Goal: Check status: Check status

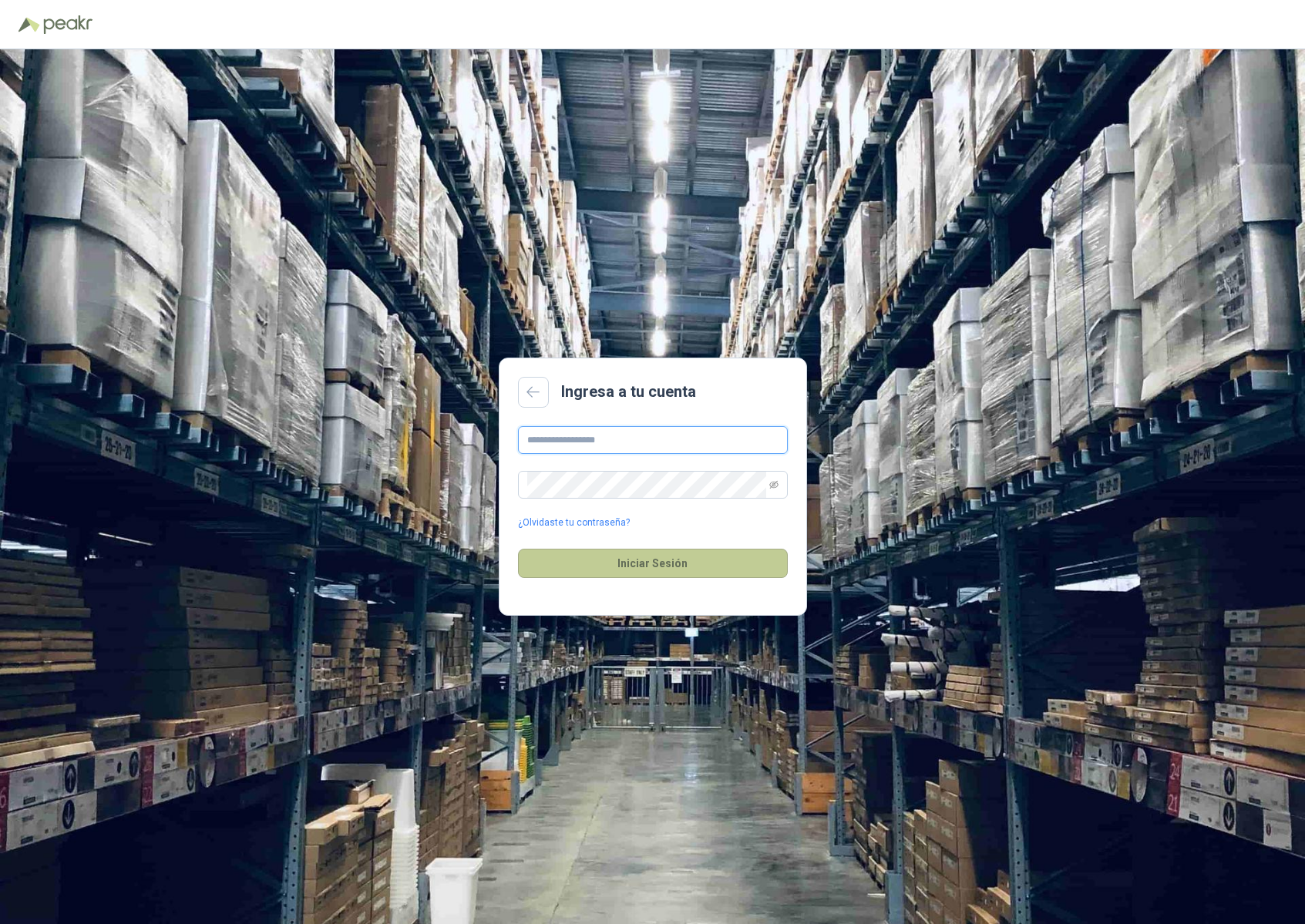
type input "**********"
click at [657, 558] on button "Iniciar Sesión" at bounding box center [652, 563] width 270 height 29
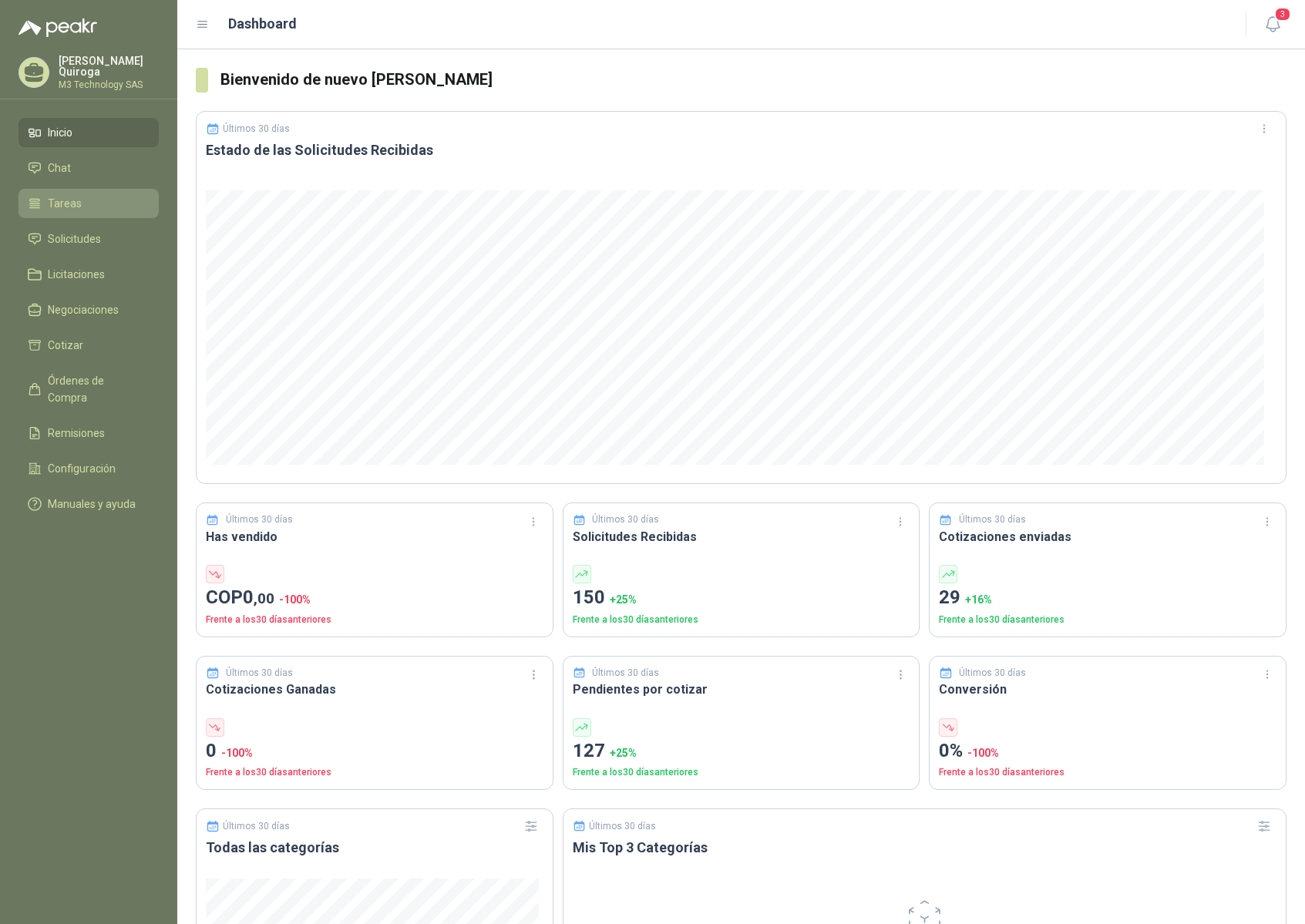
click at [62, 208] on span "Tareas" at bounding box center [64, 204] width 34 height 17
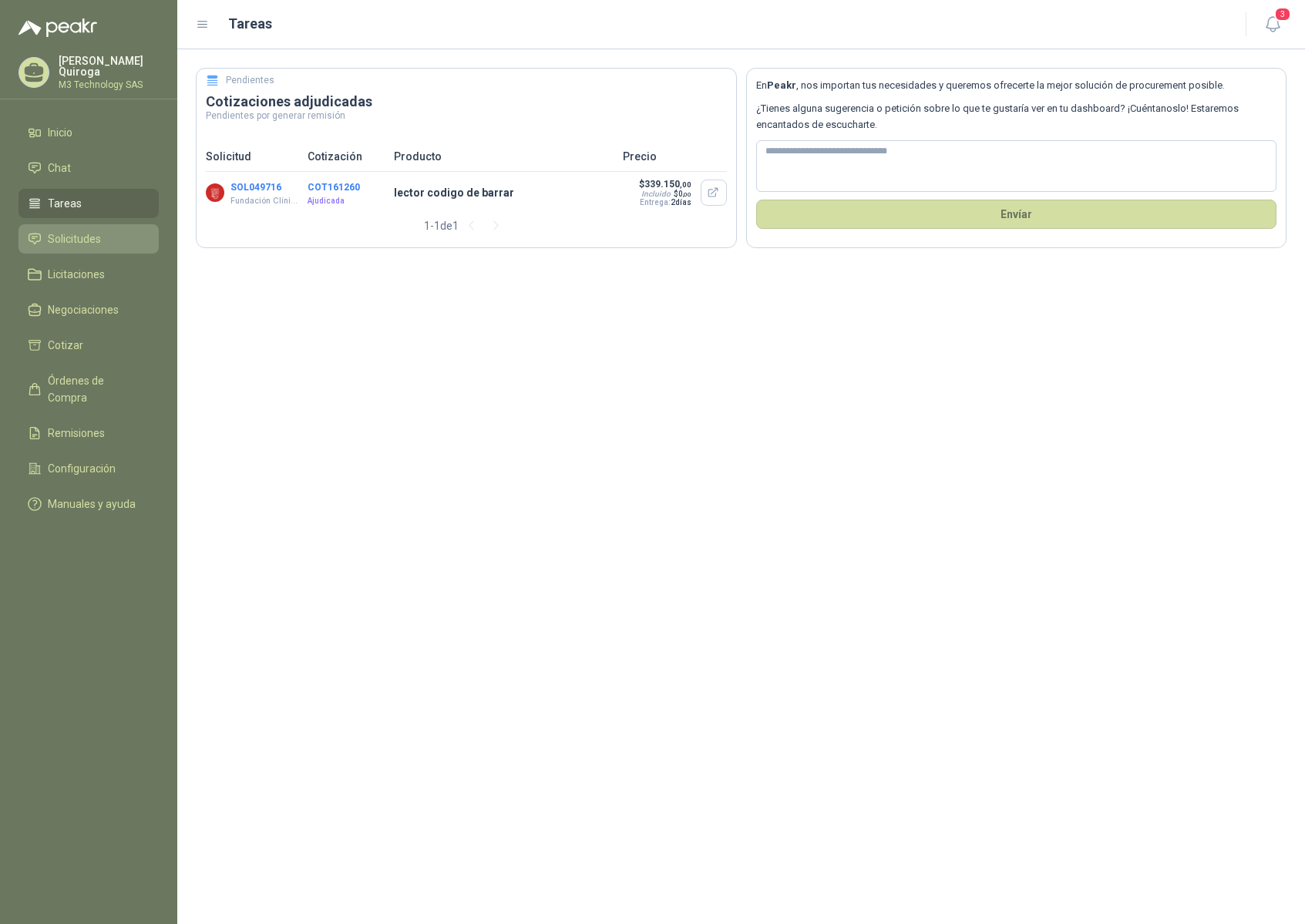
click at [90, 243] on span "Solicitudes" at bounding box center [74, 239] width 53 height 17
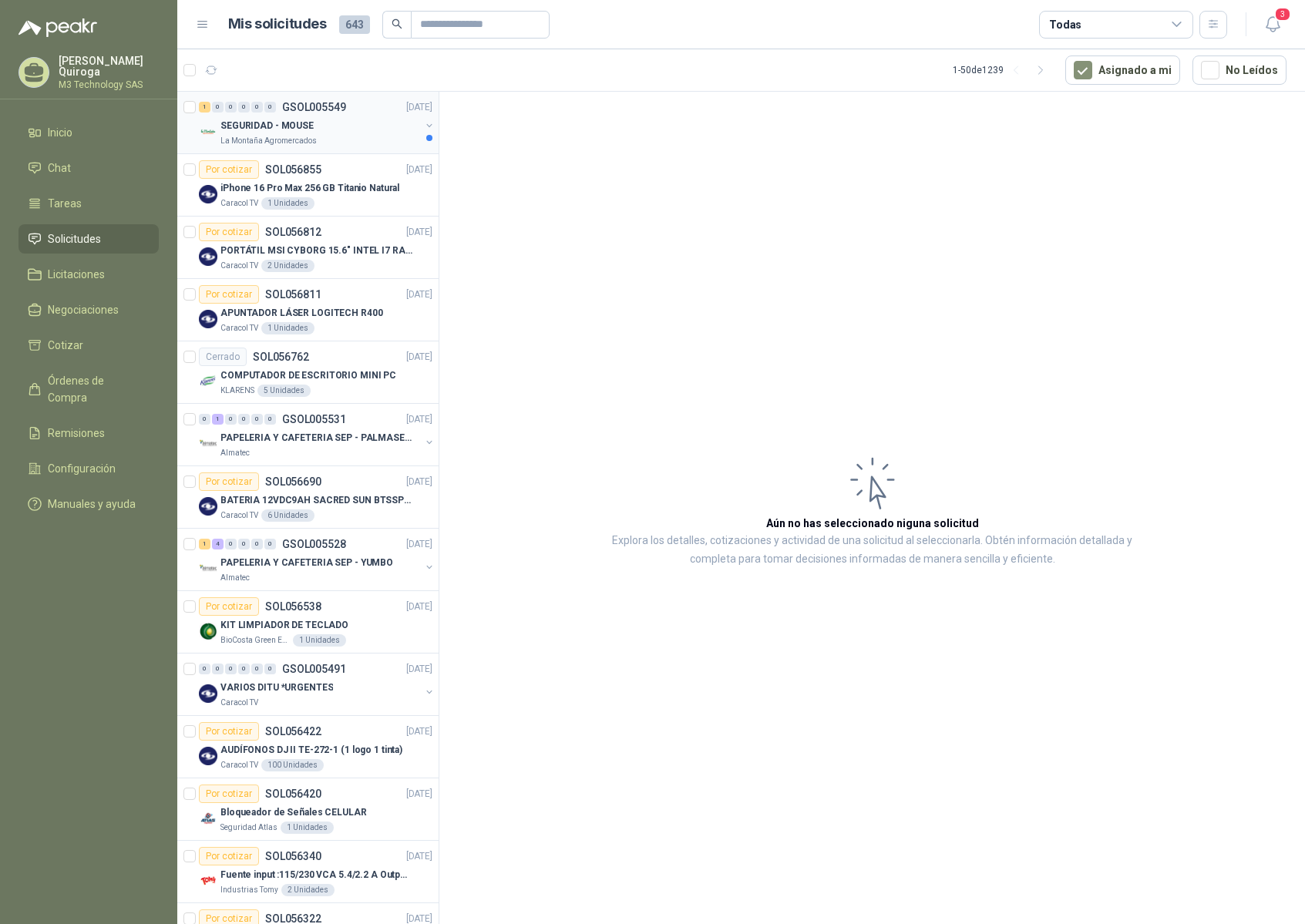
click at [371, 114] on div "1 0 0 0 0 0 GSOL005549 [DATE]" at bounding box center [316, 107] width 237 height 18
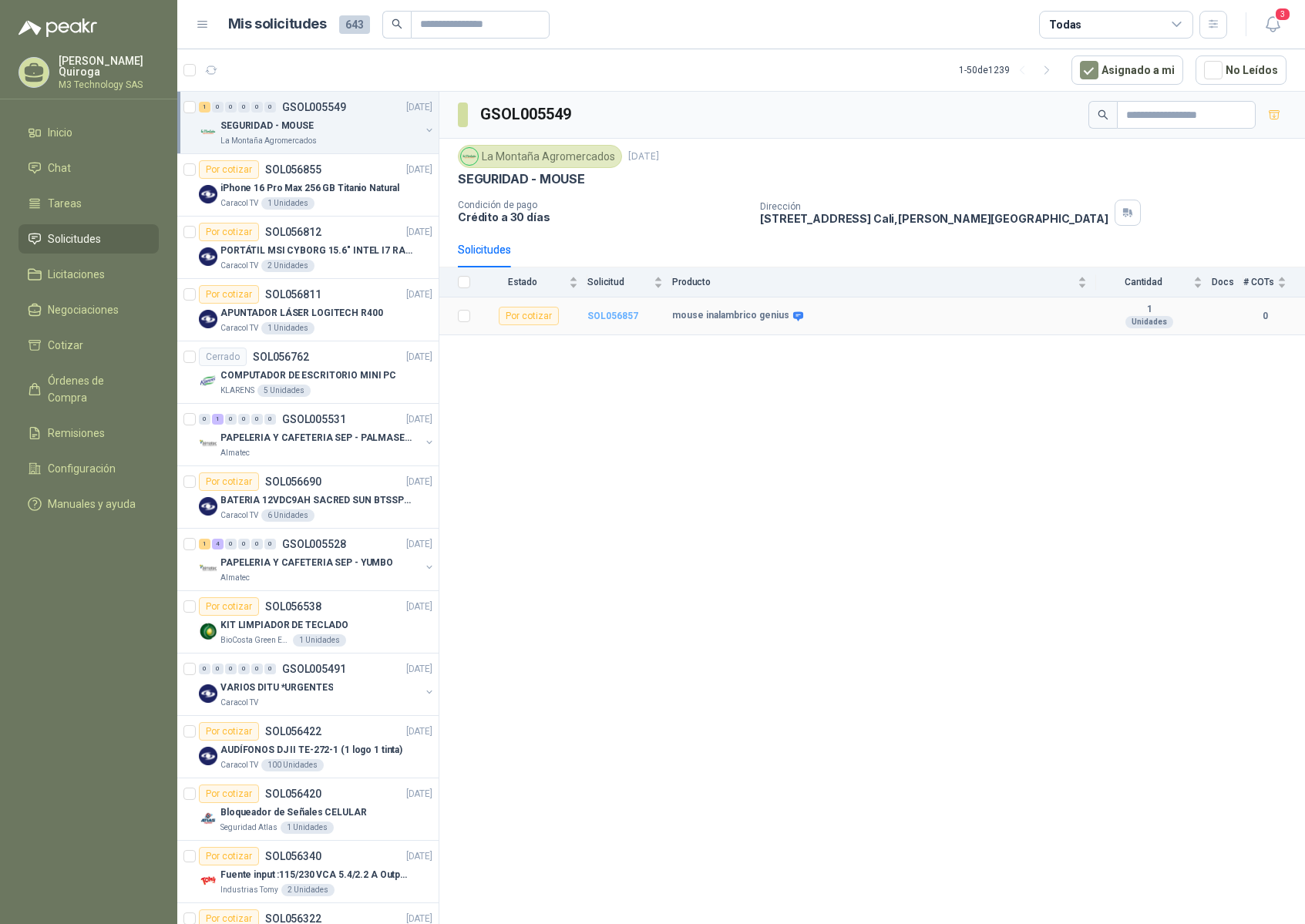
click at [620, 318] on b "SOL056857" at bounding box center [612, 316] width 51 height 10
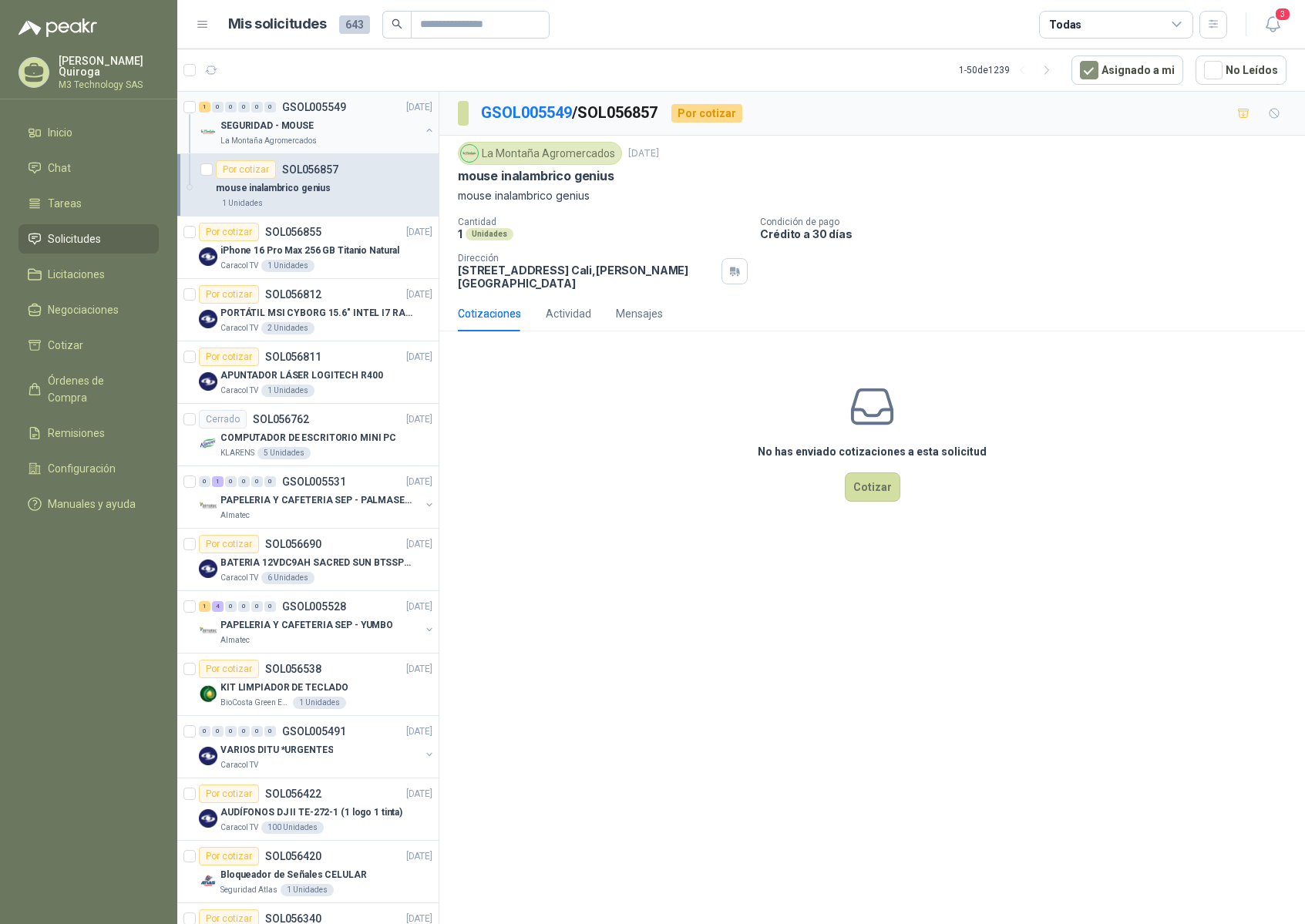
click at [381, 128] on div "SEGURIDAD - MOUSE" at bounding box center [320, 125] width 199 height 18
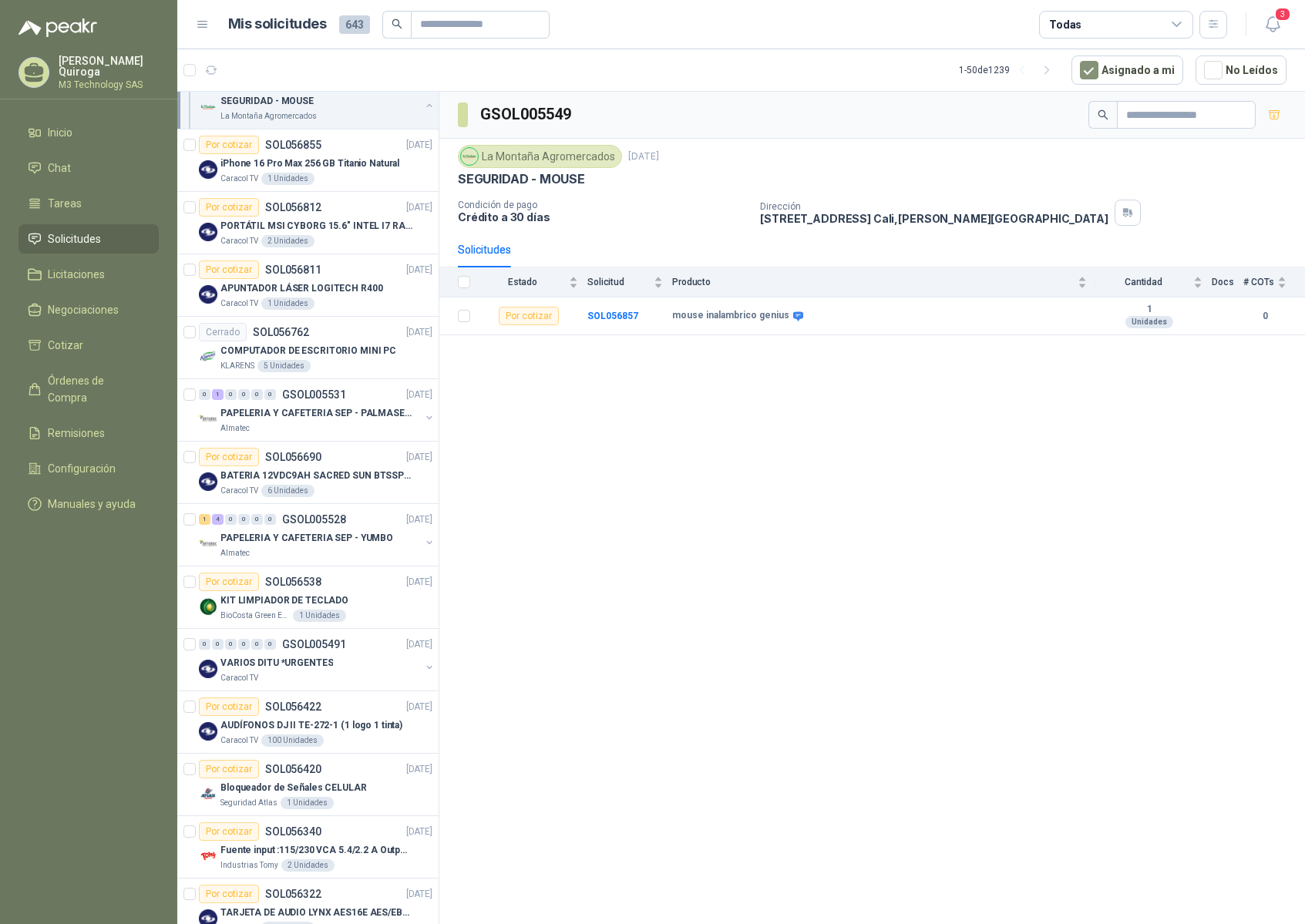
scroll to position [111, 0]
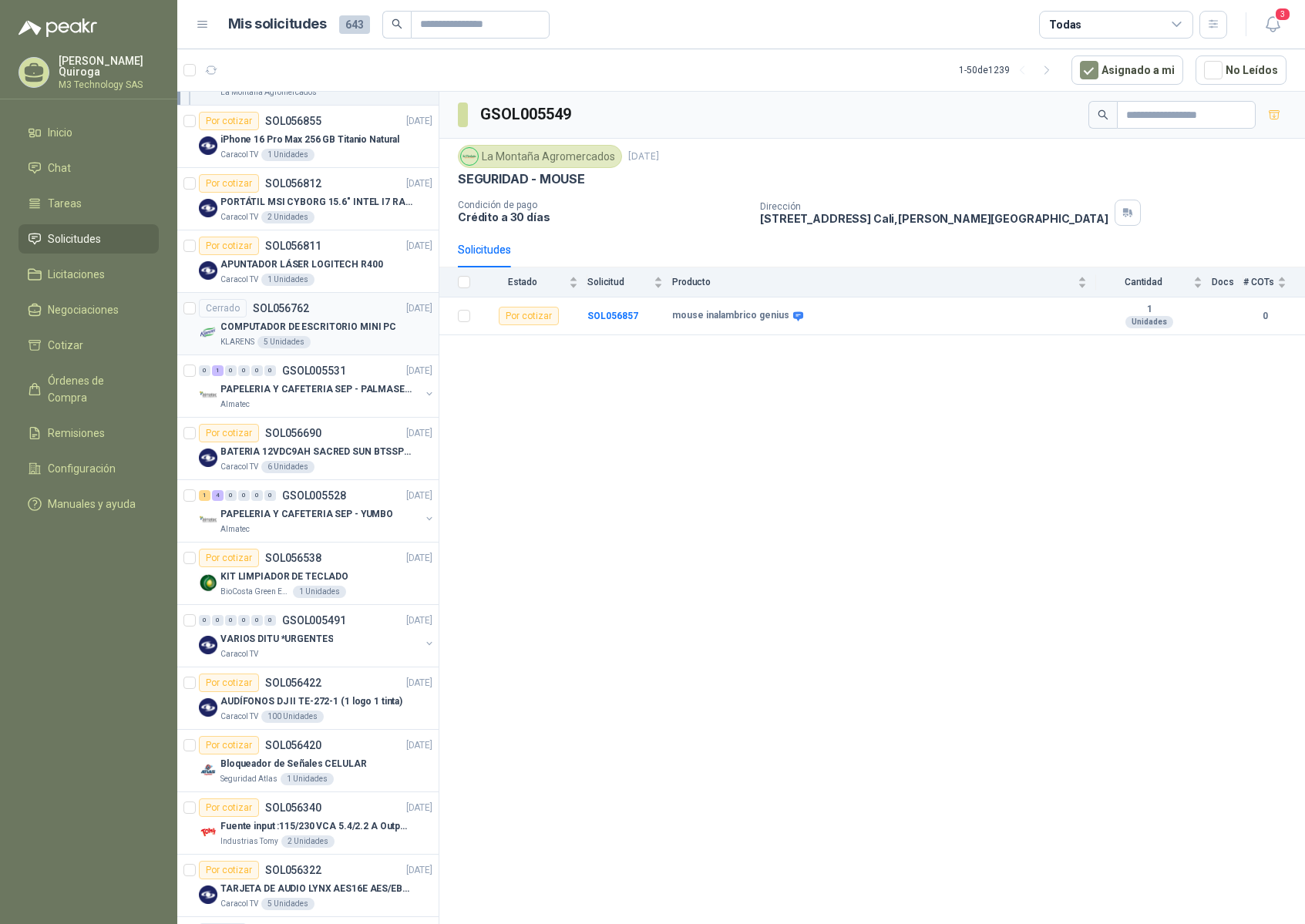
click at [421, 314] on article "Cerrado SOL056762 [DATE] COMPUTADOR DE ESCRITORIO MINI PC [PERSON_NAME] 5 Unida…" at bounding box center [307, 324] width 261 height 62
click at [421, 316] on article "Cerrado SOL056762 [DATE] COMPUTADOR DE ESCRITORIO MINI PC [PERSON_NAME] 5 Unida…" at bounding box center [307, 324] width 261 height 62
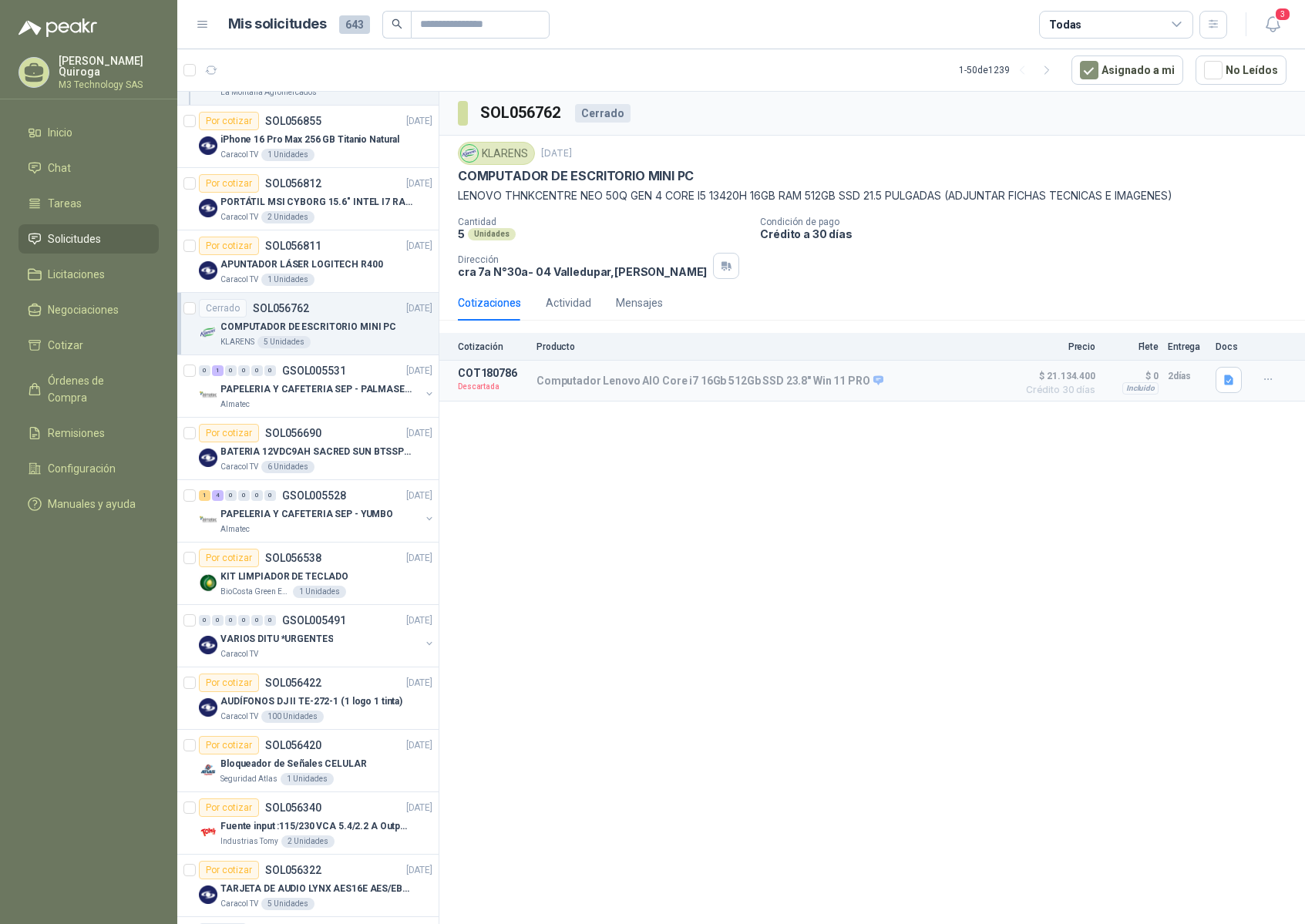
click at [421, 328] on article "Cerrado SOL056762 [DATE] COMPUTADOR DE ESCRITORIO MINI PC [PERSON_NAME] 5 Unida…" at bounding box center [307, 324] width 261 height 62
click at [421, 332] on article "Cerrado SOL056762 [DATE] COMPUTADOR DE ESCRITORIO MINI PC [PERSON_NAME] 5 Unida…" at bounding box center [307, 324] width 261 height 62
click at [722, 657] on div "SOL056762 Cerrado KLARENS [DATE] COMPUTADOR DE ESCRITORIO MINI PC LENOVO THNKCE…" at bounding box center [872, 511] width 865 height 837
